Goal: Complete application form

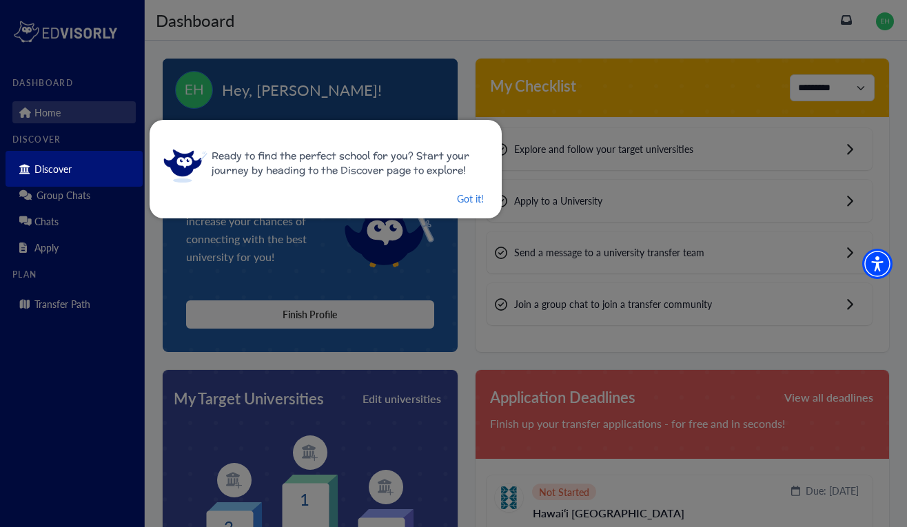
click at [526, 411] on div at bounding box center [453, 263] width 907 height 527
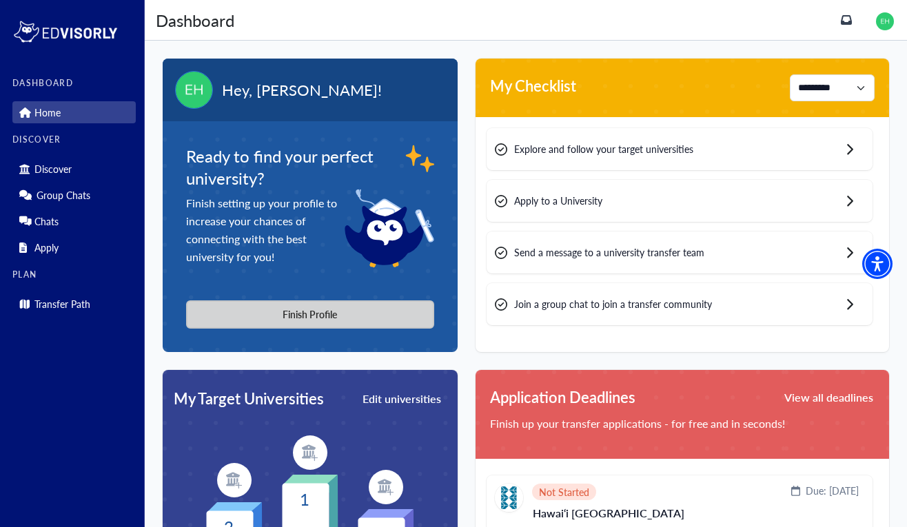
click at [299, 305] on button "Finish Profile" at bounding box center [310, 314] width 248 height 28
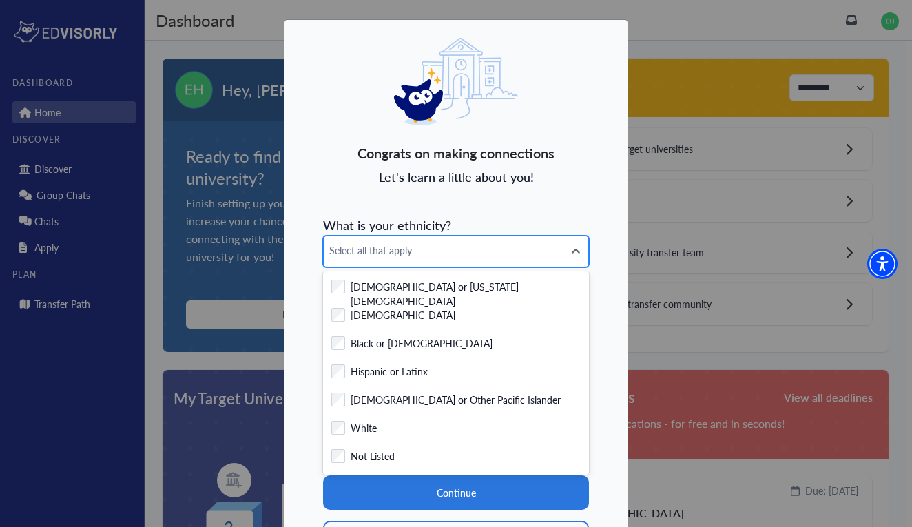
click at [367, 267] on div "Select all that apply" at bounding box center [456, 252] width 266 height 32
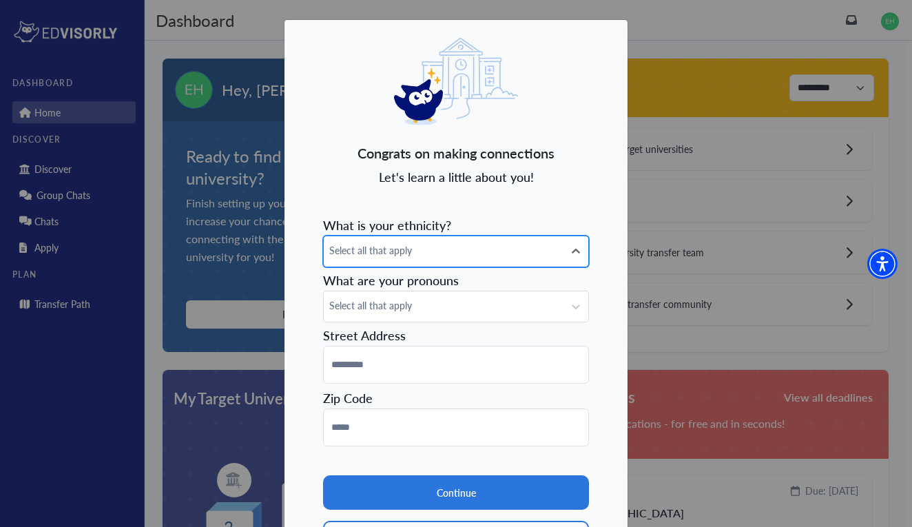
click at [390, 249] on span "Select all that apply" at bounding box center [443, 250] width 229 height 14
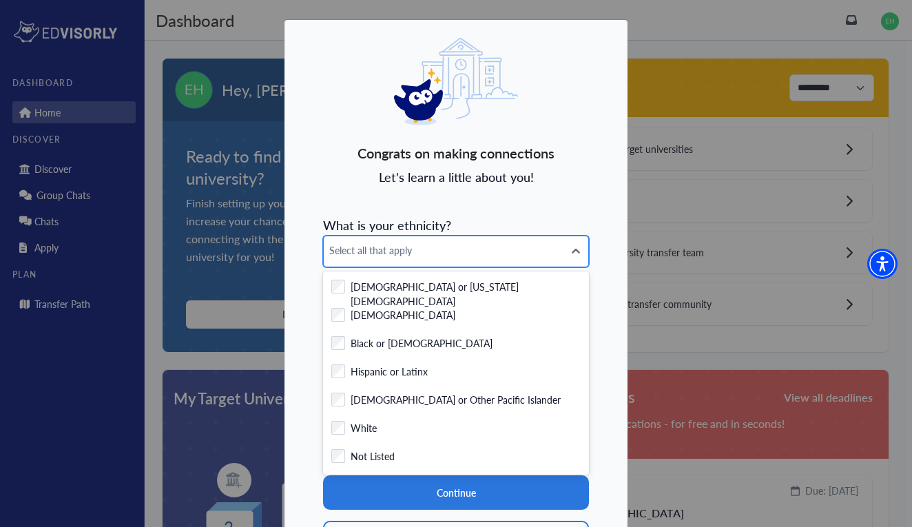
click at [390, 249] on span "Select all that apply" at bounding box center [443, 250] width 229 height 14
click at [315, 483] on div "Congrats on making connections Let's learn a little about you! What is your eth…" at bounding box center [456, 306] width 344 height 574
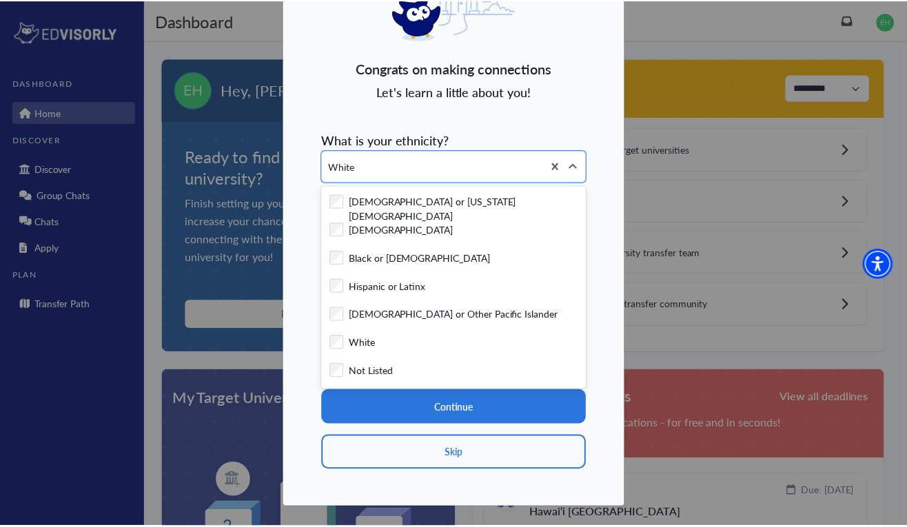
scroll to position [85, 0]
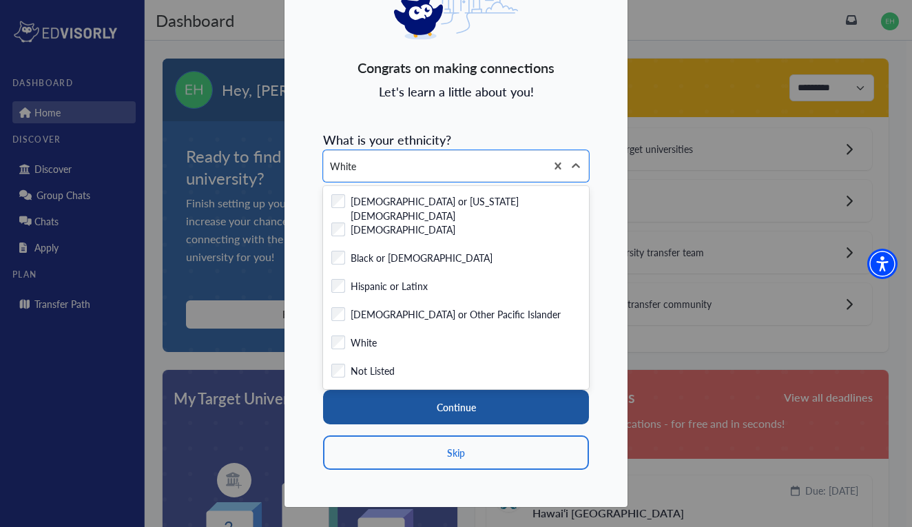
click at [371, 422] on button "Continue" at bounding box center [456, 407] width 266 height 34
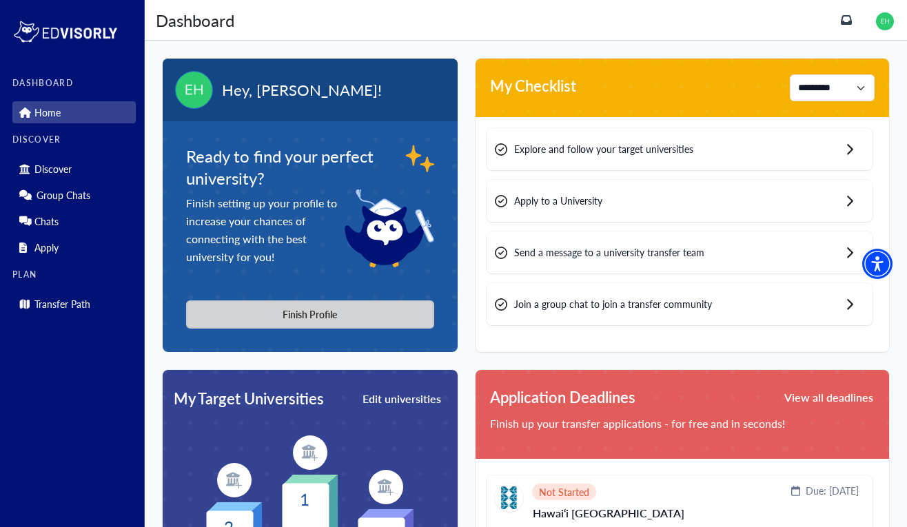
click at [349, 325] on button "Finish Profile" at bounding box center [310, 314] width 248 height 28
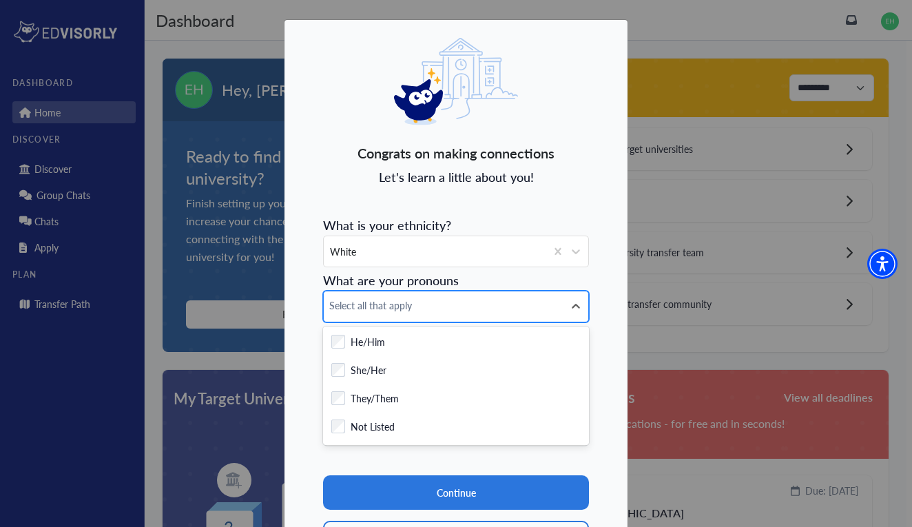
click at [377, 302] on span "Select all that apply" at bounding box center [443, 305] width 229 height 14
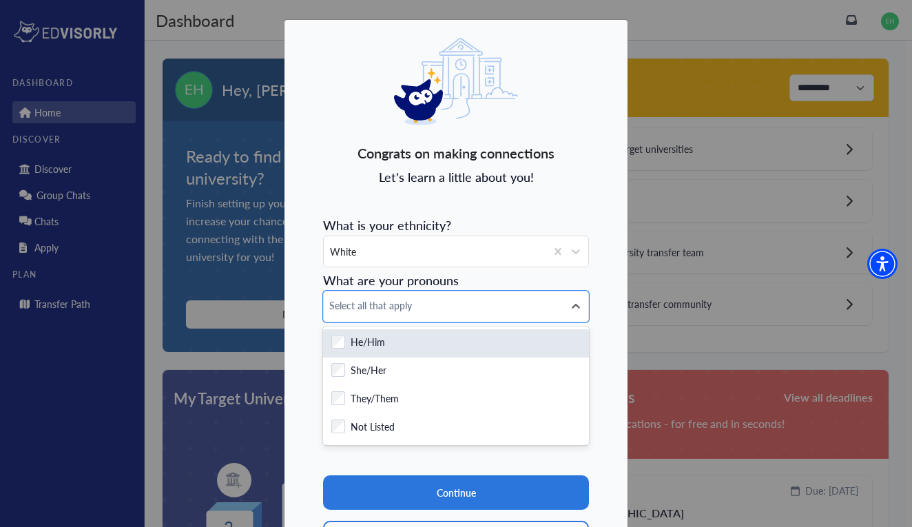
click at [362, 340] on label "He/Him" at bounding box center [368, 343] width 34 height 17
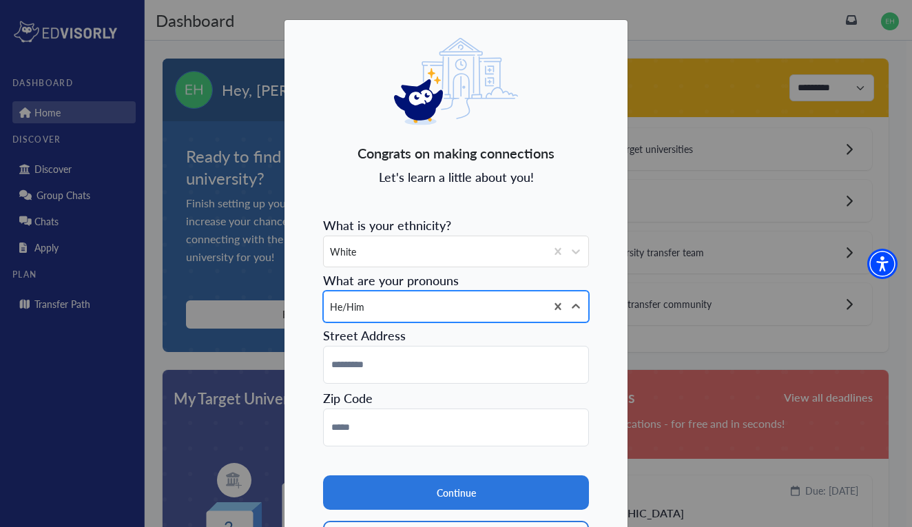
click at [364, 320] on div "He/Him" at bounding box center [435, 306] width 222 height 30
type input "**********"
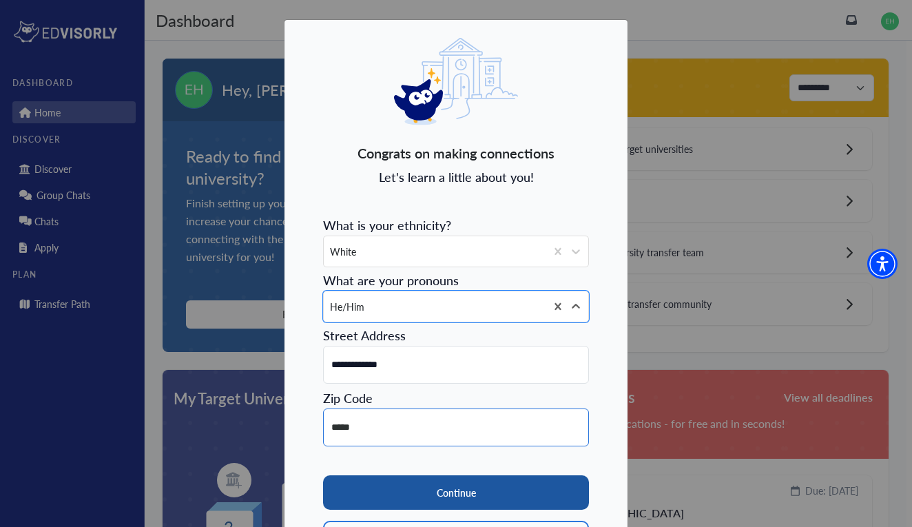
type input "*****"
click at [383, 493] on button "Continue" at bounding box center [456, 492] width 266 height 34
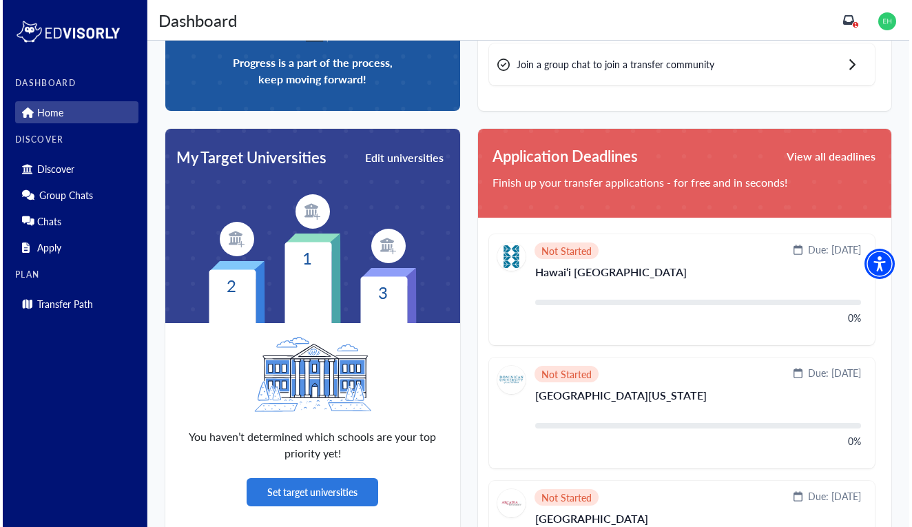
scroll to position [255, 0]
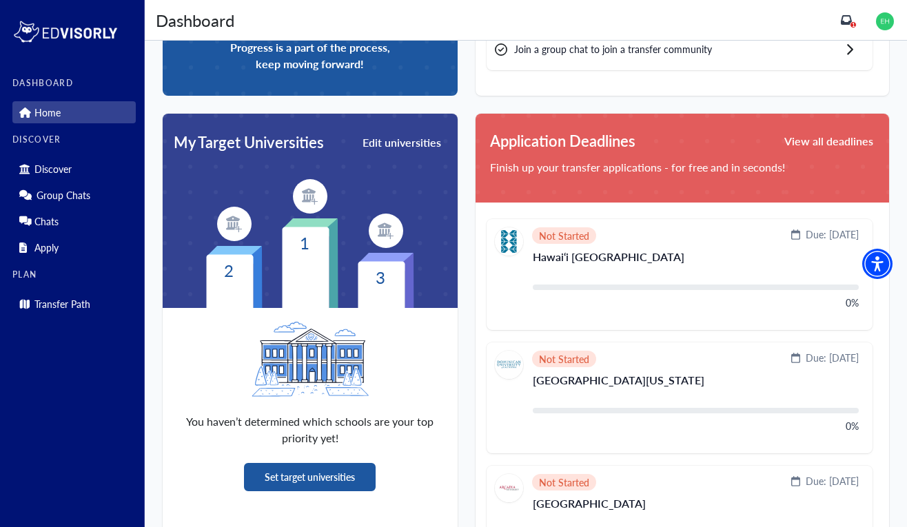
click at [318, 484] on button "Set target universities" at bounding box center [310, 477] width 132 height 28
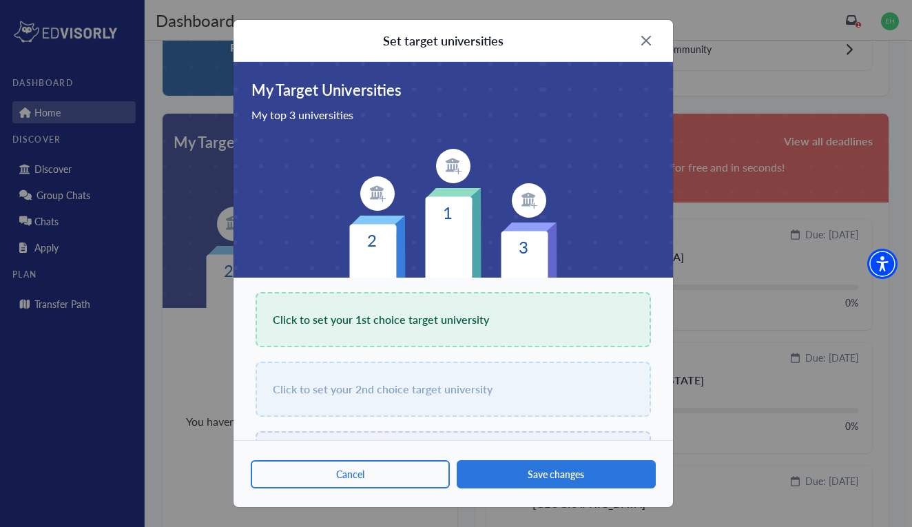
click at [391, 329] on span "Click to set your 1st choice target university" at bounding box center [381, 319] width 216 height 19
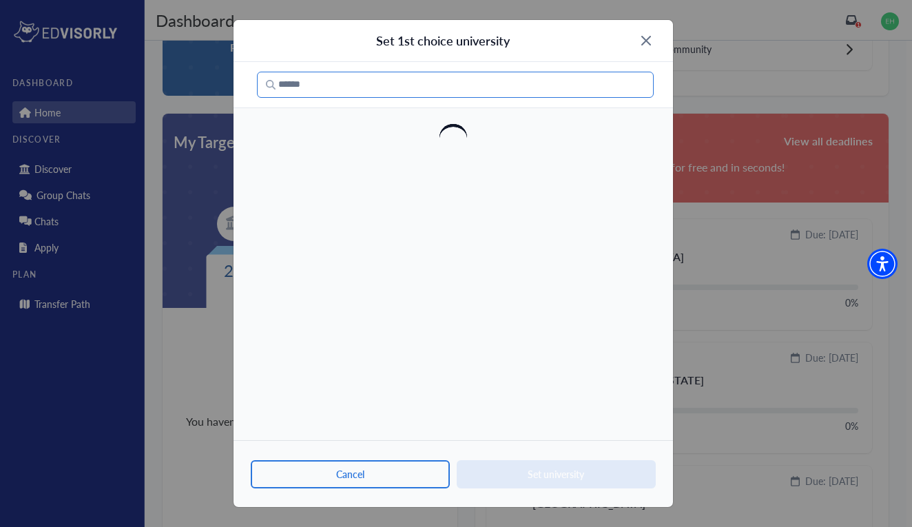
click at [475, 93] on input "text" at bounding box center [455, 85] width 397 height 26
type input "****"
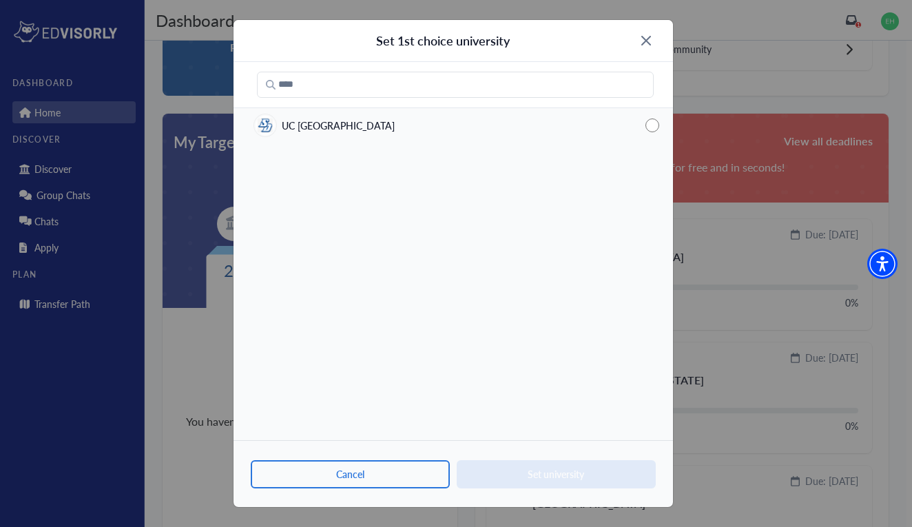
click at [428, 119] on div "UC [GEOGRAPHIC_DATA]" at bounding box center [454, 125] width 440 height 30
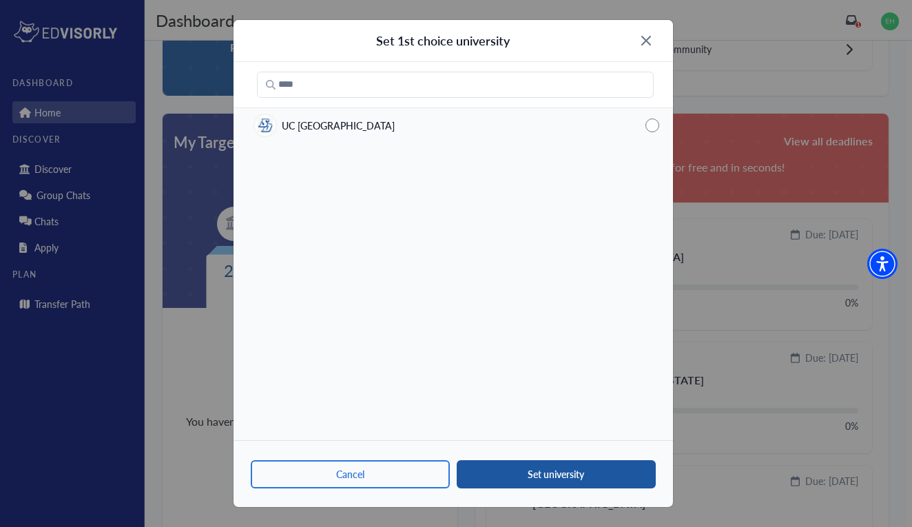
click at [535, 484] on button "Set university" at bounding box center [556, 474] width 199 height 28
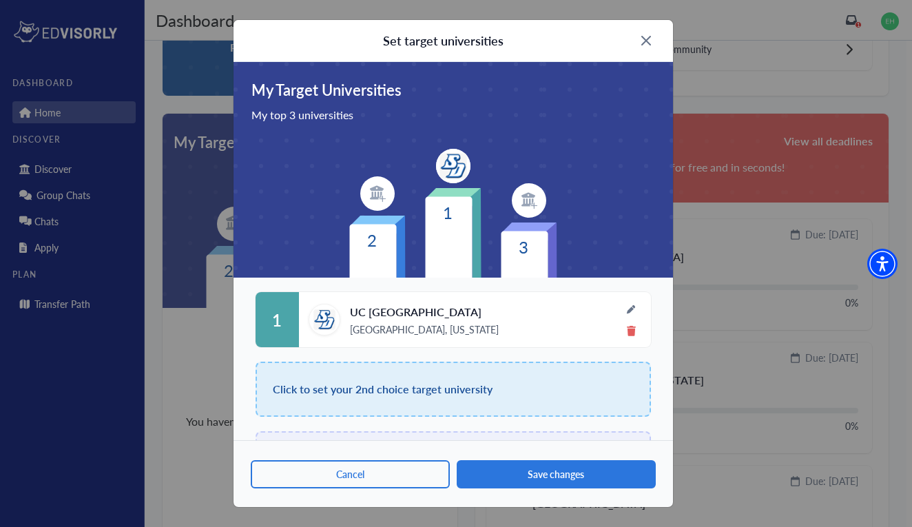
click at [484, 391] on span "Click to set your 2nd choice target university" at bounding box center [383, 389] width 220 height 19
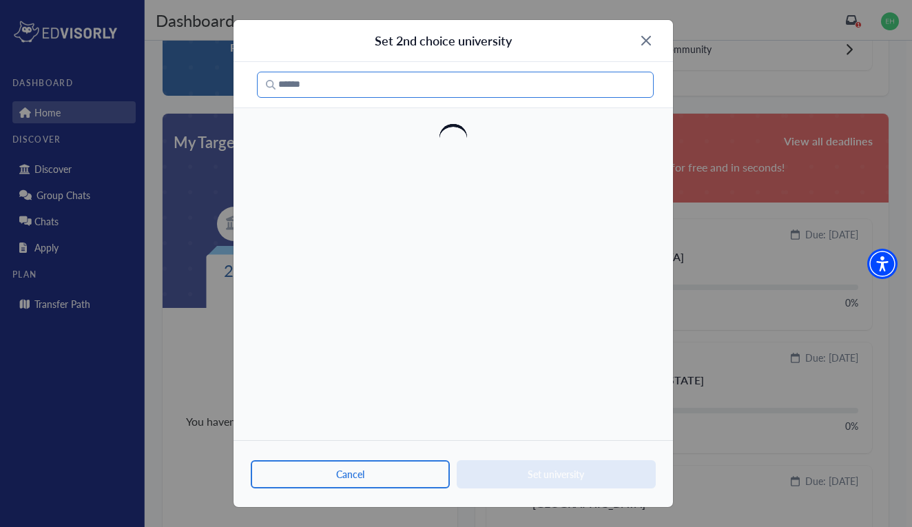
click at [514, 87] on input "text" at bounding box center [455, 85] width 397 height 26
type input "***"
drag, startPoint x: 514, startPoint y: 87, endPoint x: 472, endPoint y: 129, distance: 59.4
click at [472, 129] on div "UC Irvine" at bounding box center [454, 125] width 440 height 30
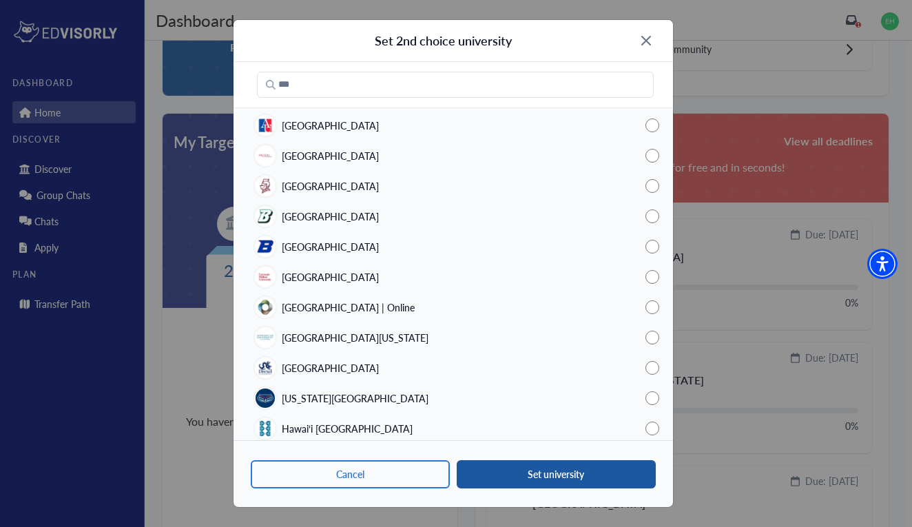
click at [498, 475] on button "Set university" at bounding box center [556, 474] width 199 height 28
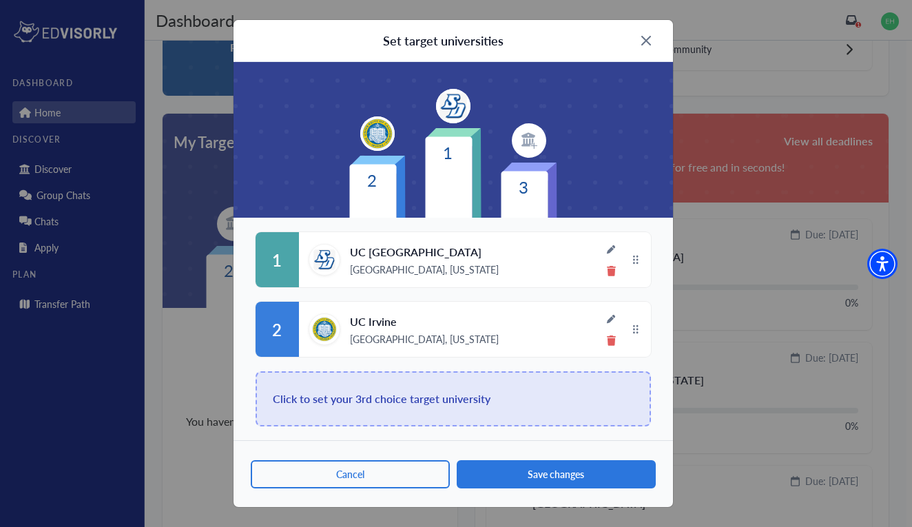
scroll to position [60, 0]
click at [482, 402] on span "Click to set your 3rd choice target university" at bounding box center [382, 398] width 218 height 19
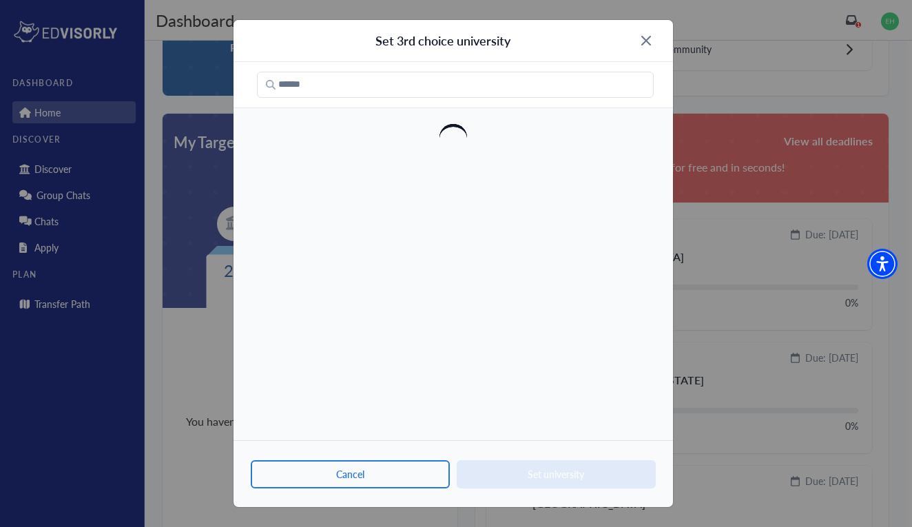
scroll to position [0, 0]
click at [534, 86] on input "text" at bounding box center [455, 85] width 397 height 26
type input "********"
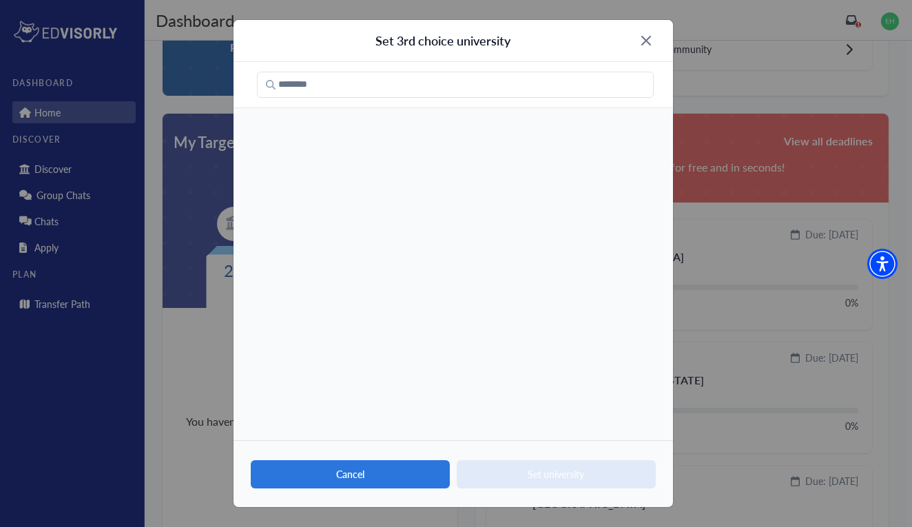
drag, startPoint x: 534, startPoint y: 86, endPoint x: 375, endPoint y: 468, distance: 413.9
click at [375, 468] on button "Cancel" at bounding box center [350, 474] width 199 height 28
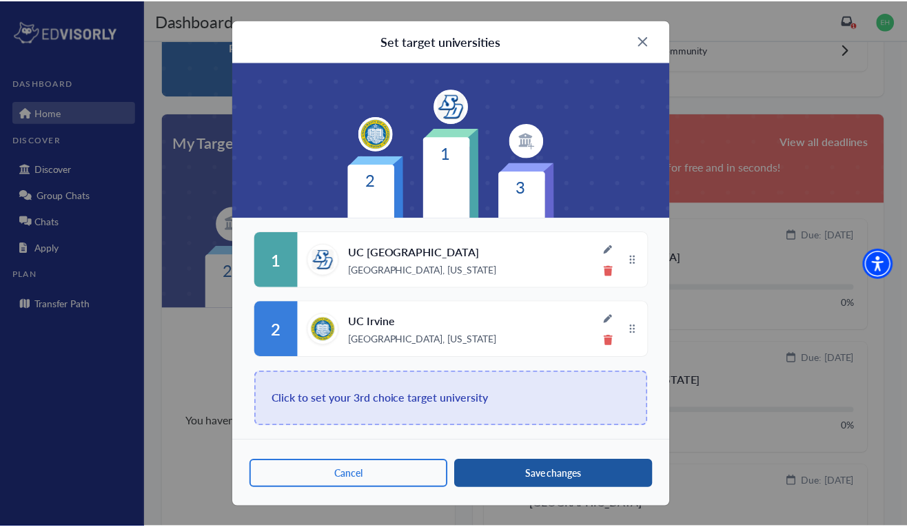
scroll to position [60, 0]
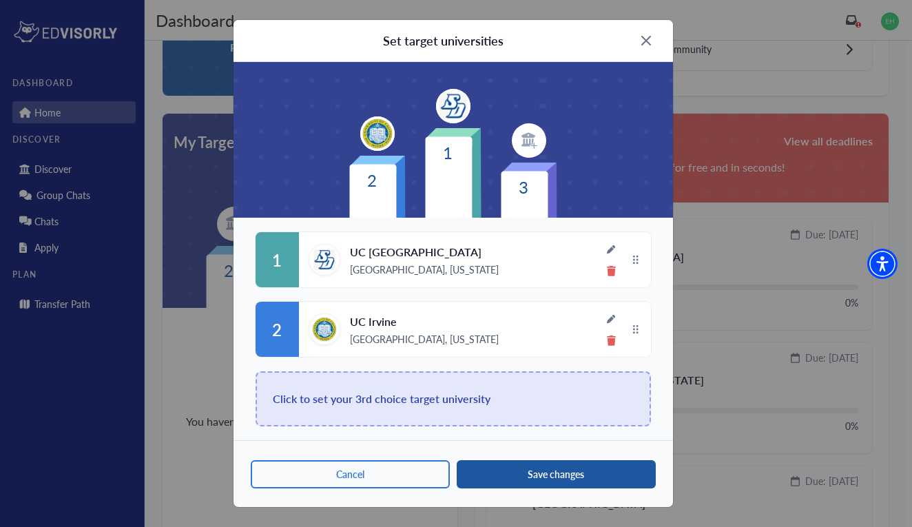
click at [502, 471] on button "Save changes" at bounding box center [556, 474] width 199 height 28
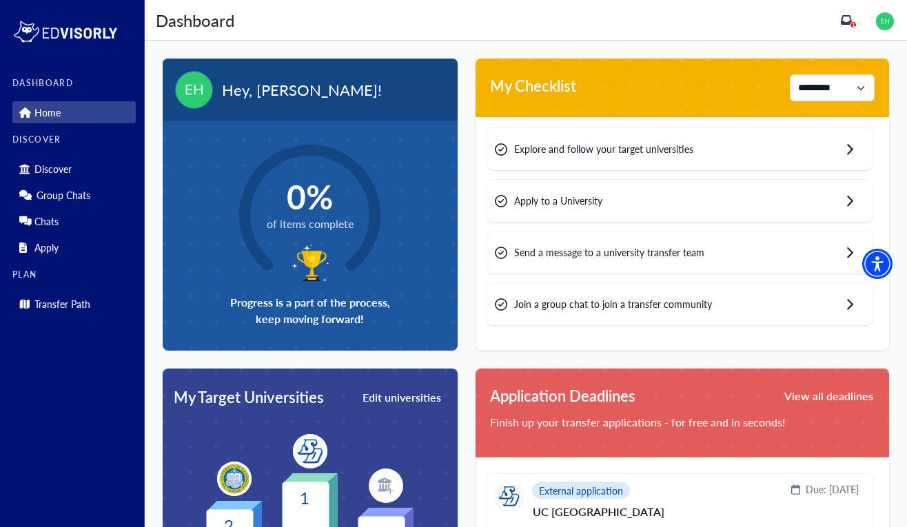
scroll to position [0, 0]
click at [74, 309] on p "Transfer Path" at bounding box center [62, 304] width 56 height 12
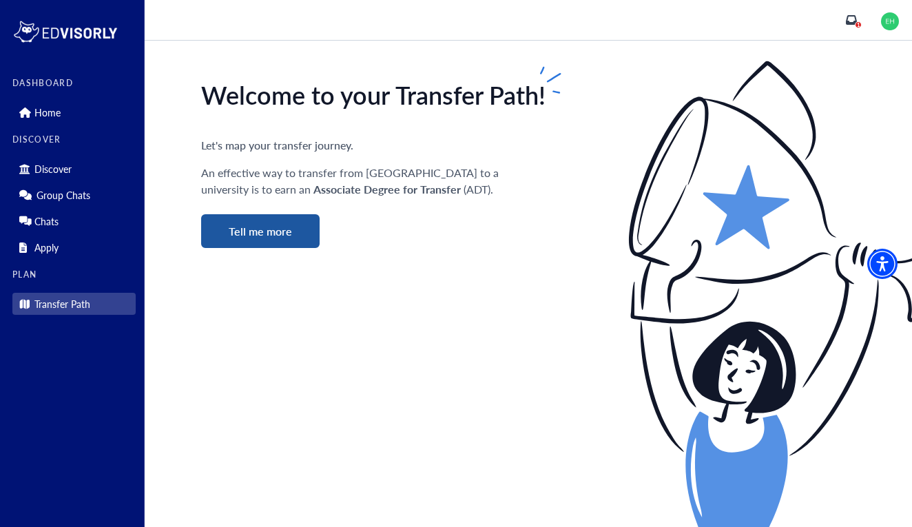
click at [247, 232] on button "Tell me more" at bounding box center [260, 231] width 119 height 34
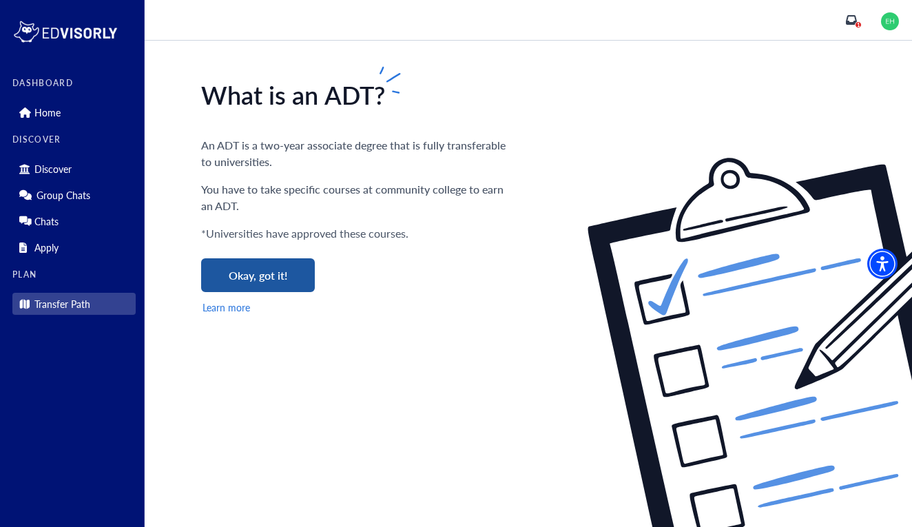
click at [240, 260] on button "Okay, got it!" at bounding box center [258, 275] width 114 height 34
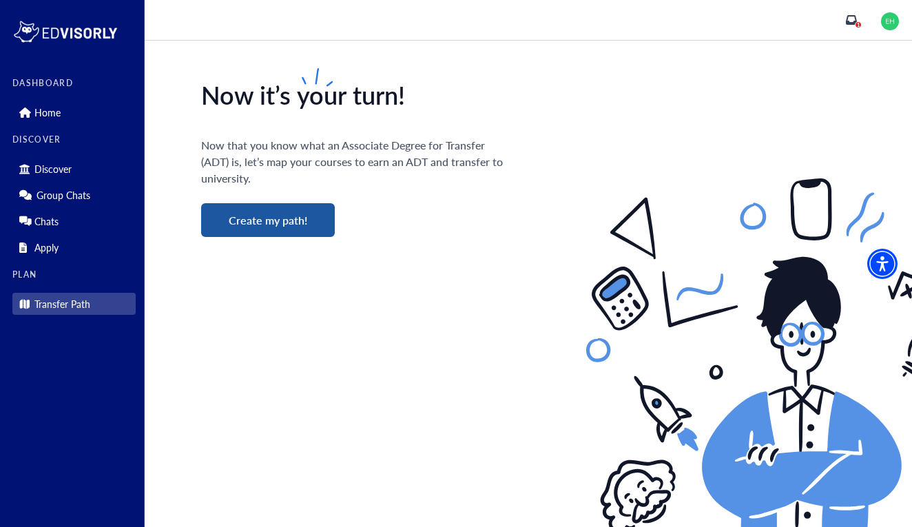
click at [265, 225] on button "Create my path!" at bounding box center [268, 220] width 134 height 34
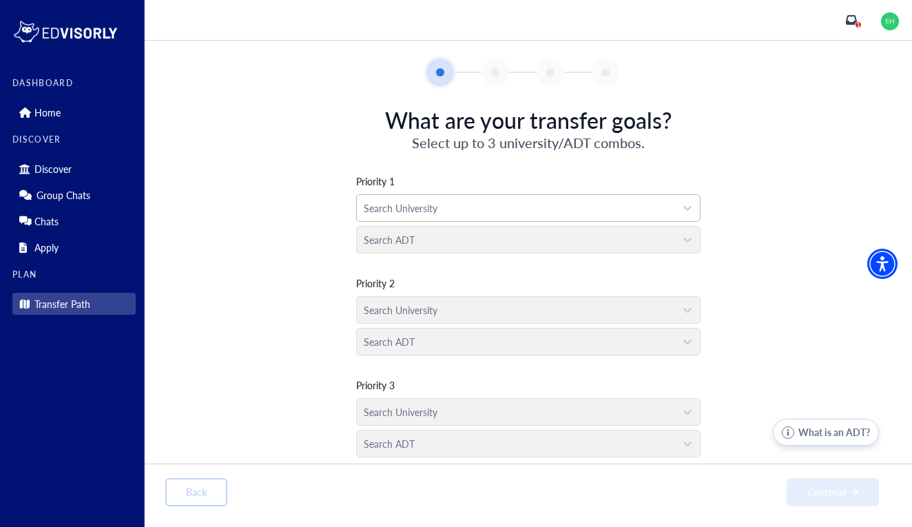
click at [431, 207] on div "Search University" at bounding box center [516, 208] width 305 height 14
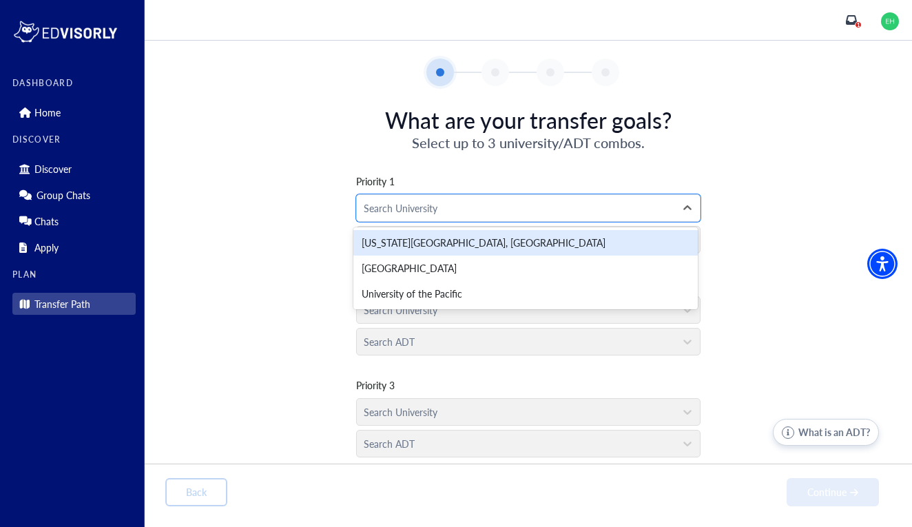
click at [439, 179] on span "Priority 1" at bounding box center [528, 181] width 344 height 14
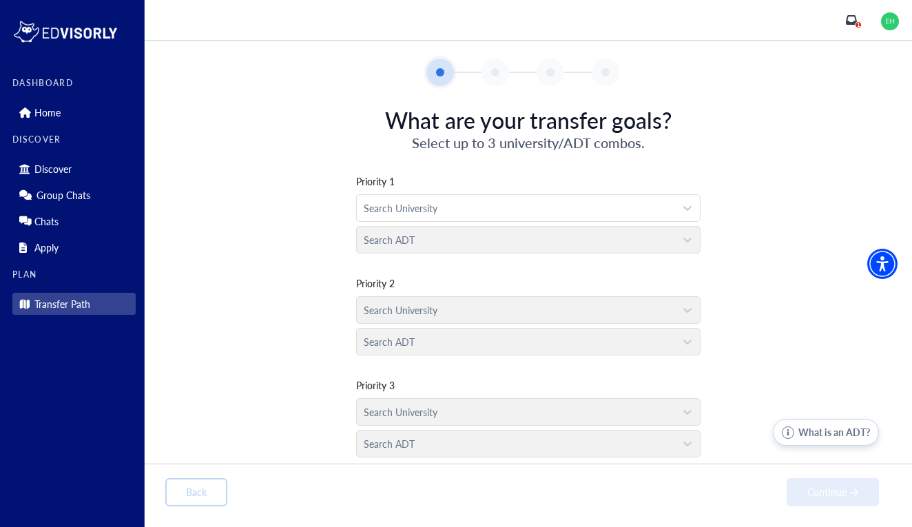
click at [420, 304] on div "Search University" at bounding box center [528, 307] width 344 height 32
click at [88, 123] on link "Home" at bounding box center [73, 112] width 123 height 22
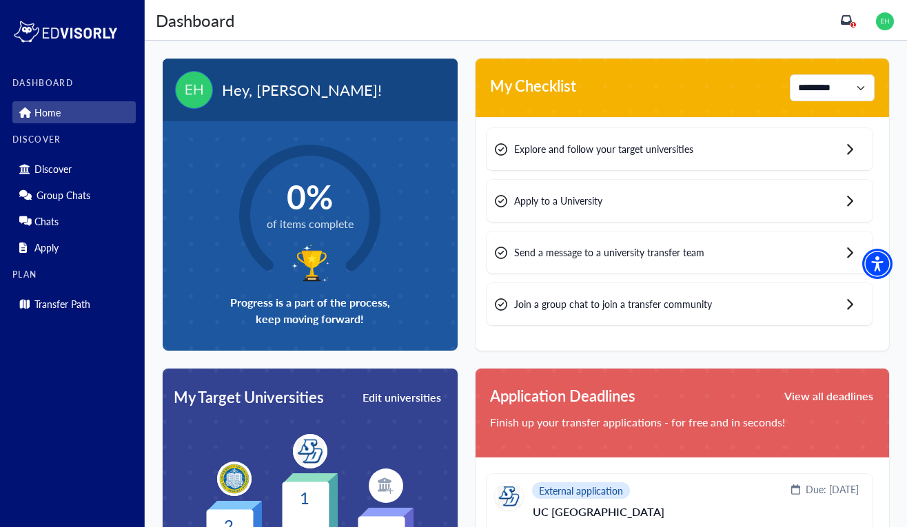
scroll to position [1, 0]
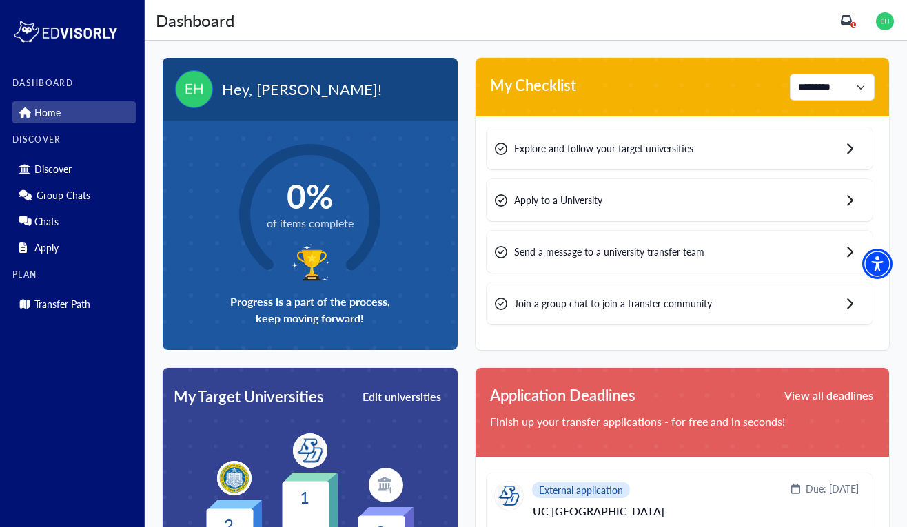
click at [575, 165] on div "Explore and follow your target universities" at bounding box center [679, 148] width 386 height 42
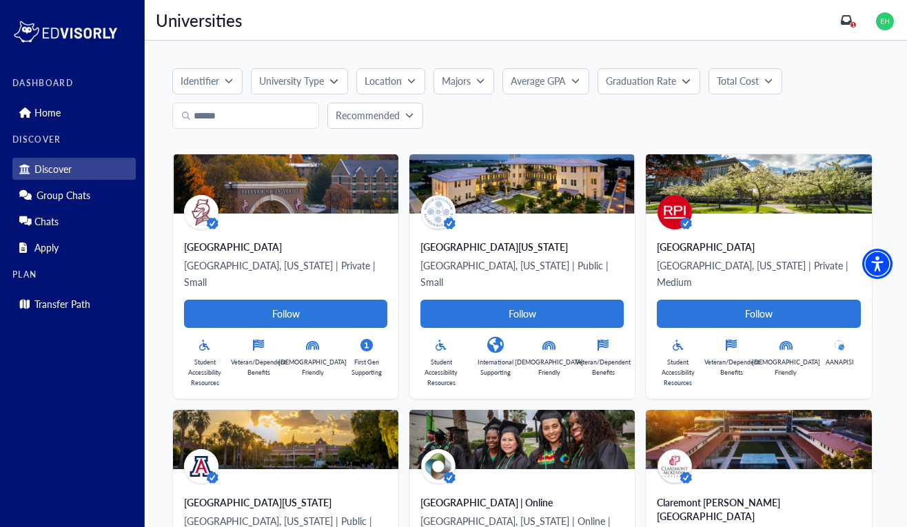
click at [90, 168] on link "Discover" at bounding box center [73, 169] width 123 height 22
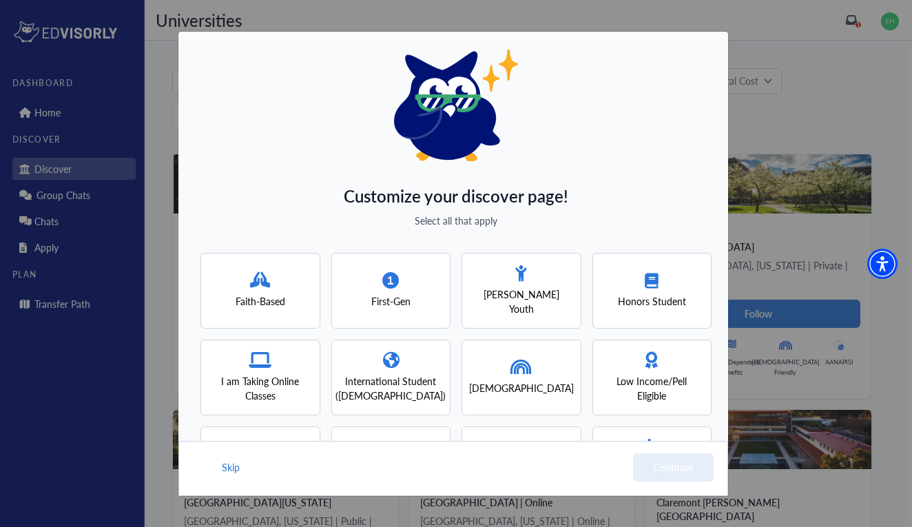
click at [90, 142] on div "Customize your discover page! Select all that apply Faith-Based First-Gen [PERS…" at bounding box center [456, 263] width 912 height 527
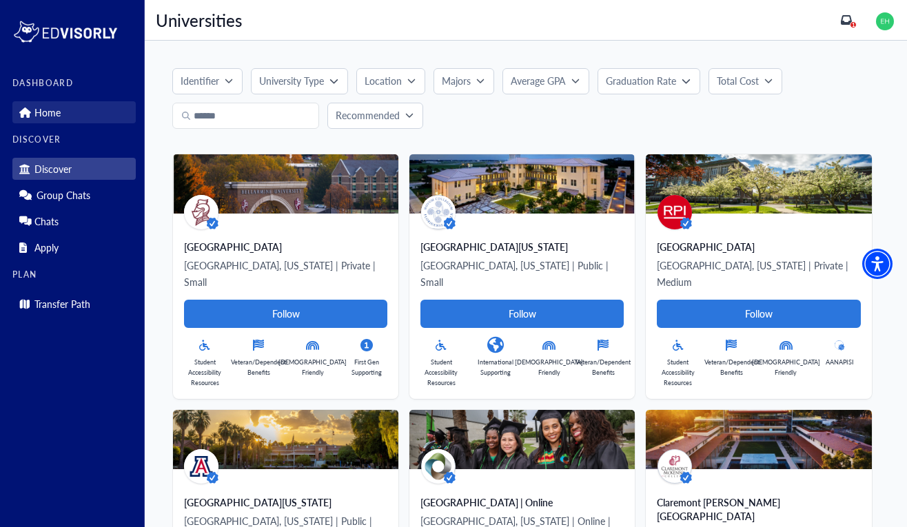
click at [77, 111] on link "Home" at bounding box center [73, 112] width 123 height 22
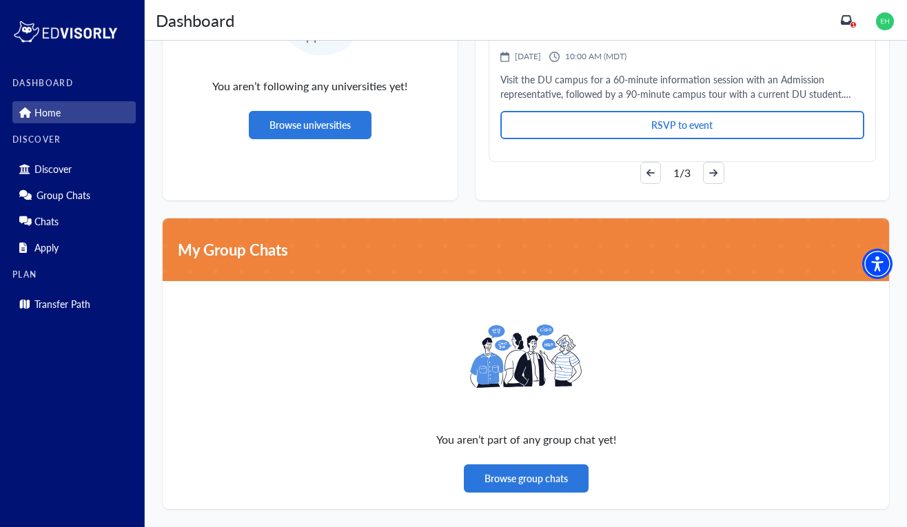
scroll to position [962, 0]
click at [493, 481] on button "Browse group chats" at bounding box center [526, 478] width 125 height 28
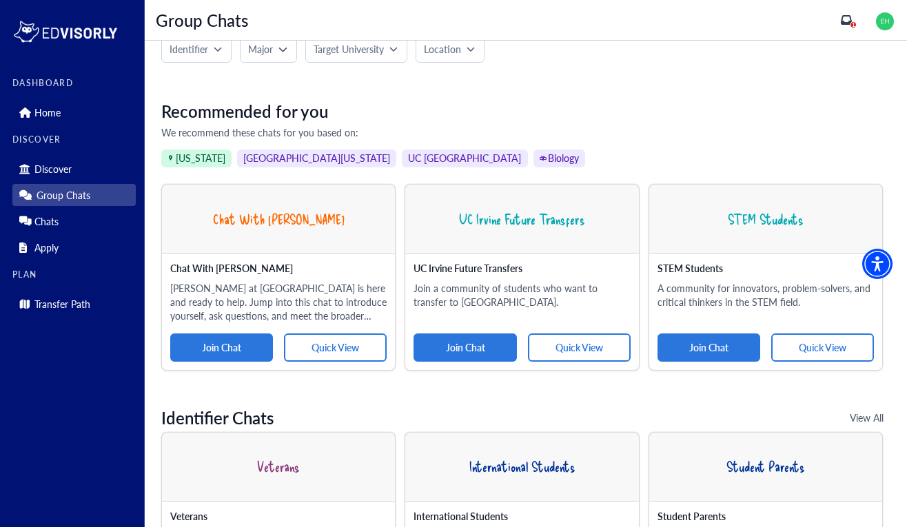
scroll to position [67, 0]
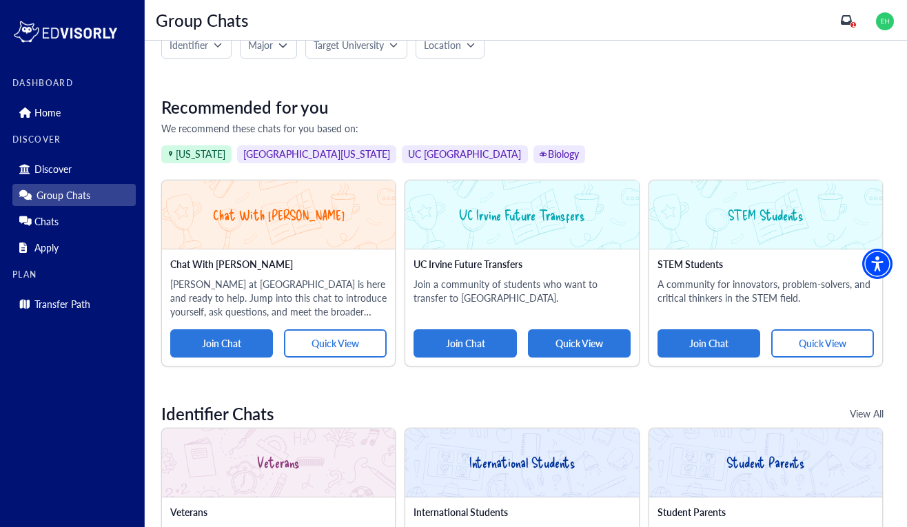
click at [599, 329] on button "Quick View" at bounding box center [579, 343] width 103 height 28
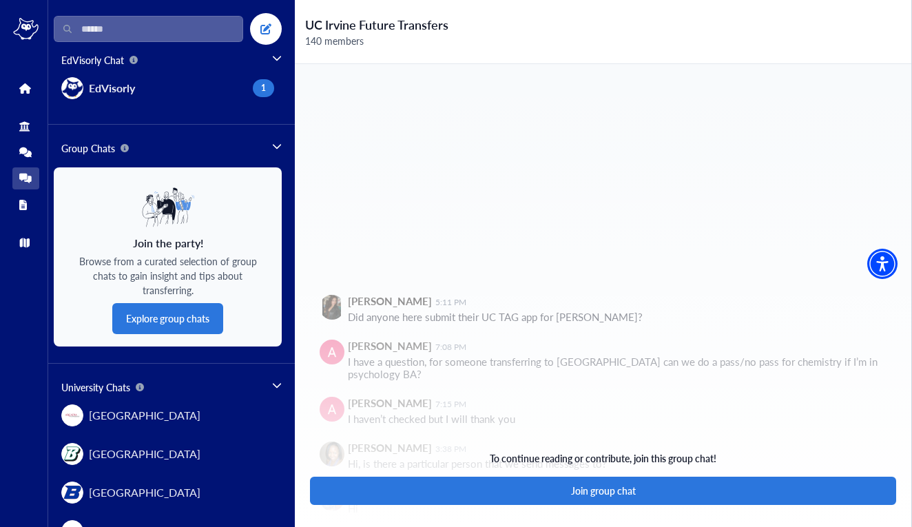
click at [579, 385] on div "To continue reading or contribute, join this group chat! Join group chat" at bounding box center [603, 295] width 617 height 463
